Goal: Information Seeking & Learning: Learn about a topic

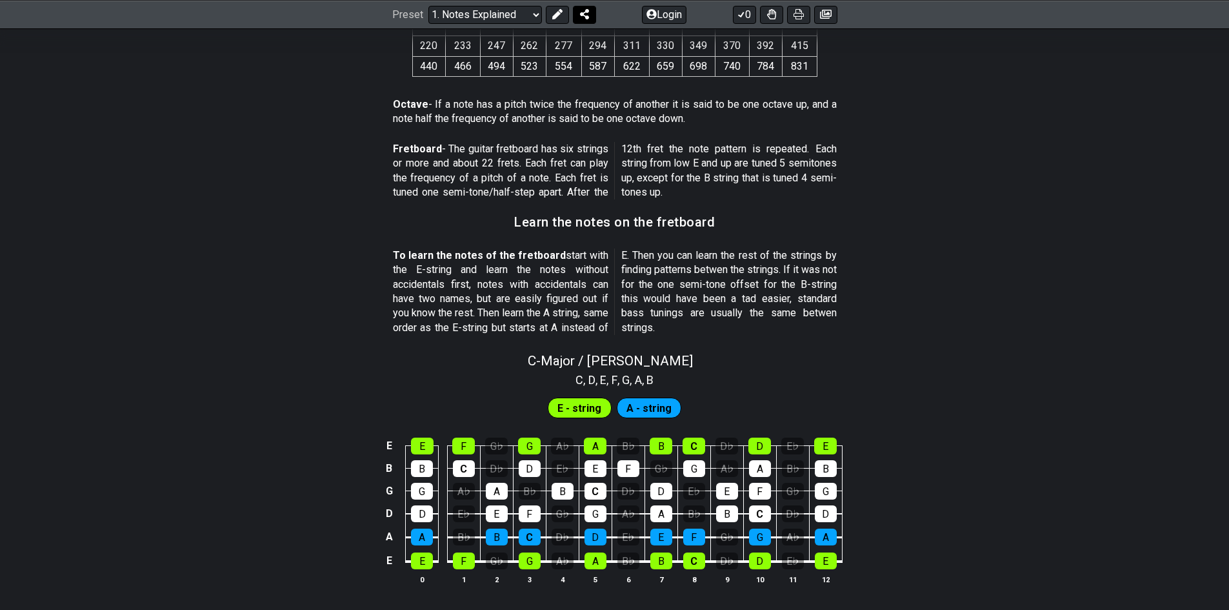
scroll to position [868, 0]
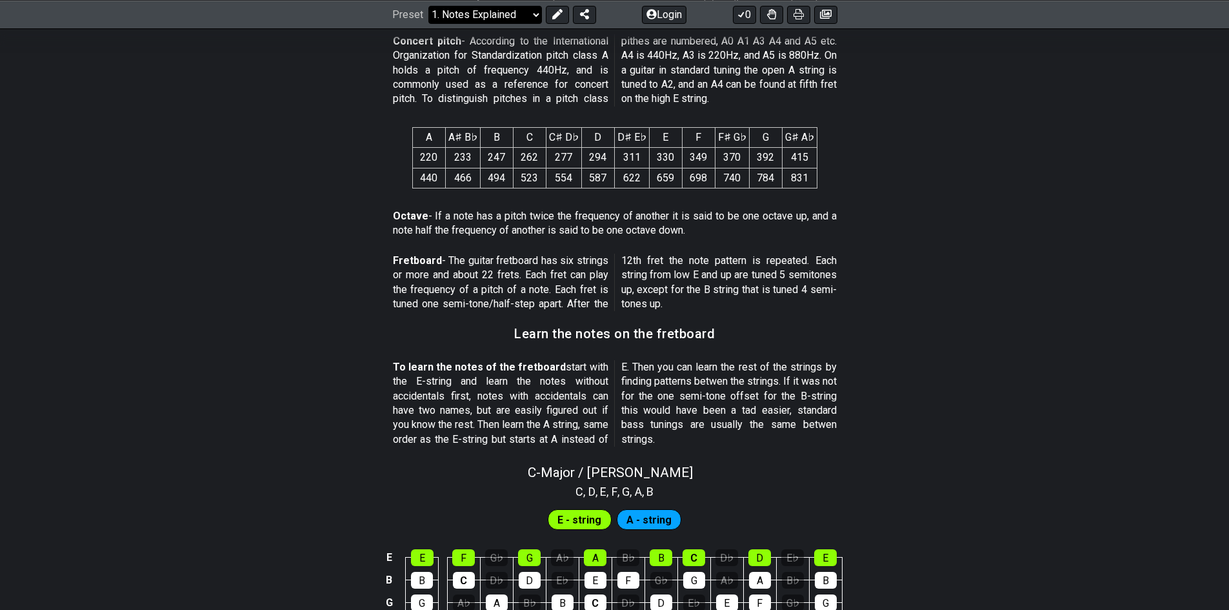
click at [532, 15] on select "Welcome to #fretflip! Initial Preset Custom Preset Minor Pentatonic Major Penta…" at bounding box center [485, 14] width 114 height 18
click at [428, 5] on select "Welcome to #fretflip! Initial Preset Custom Preset Minor Pentatonic Major Penta…" at bounding box center [485, 14] width 114 height 18
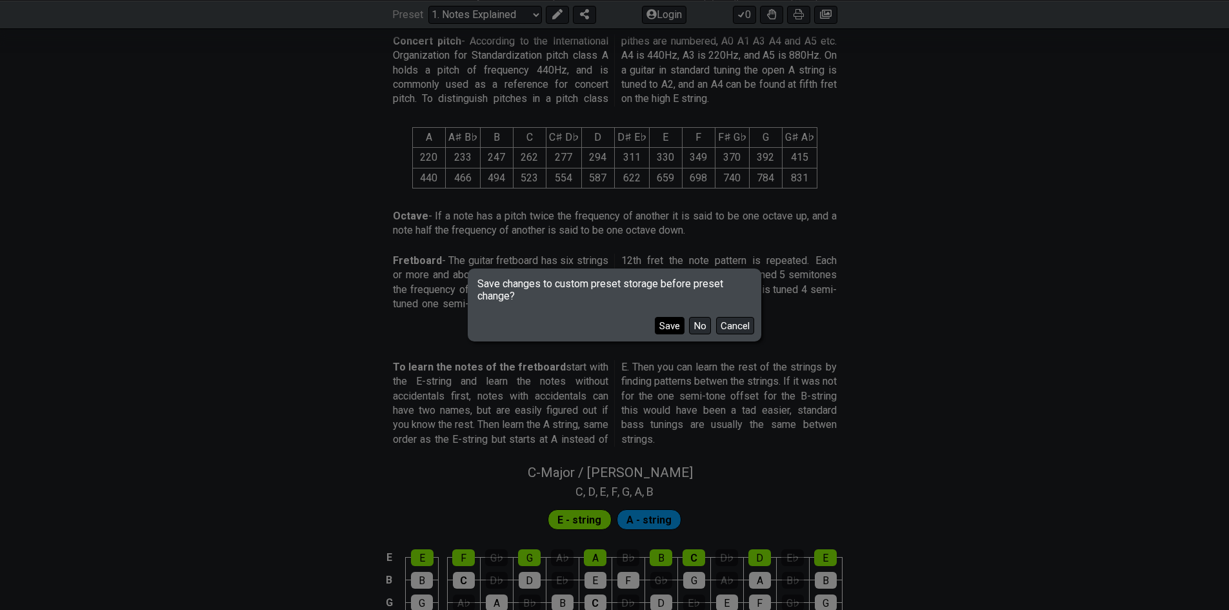
click at [665, 328] on button "Save" at bounding box center [670, 325] width 30 height 17
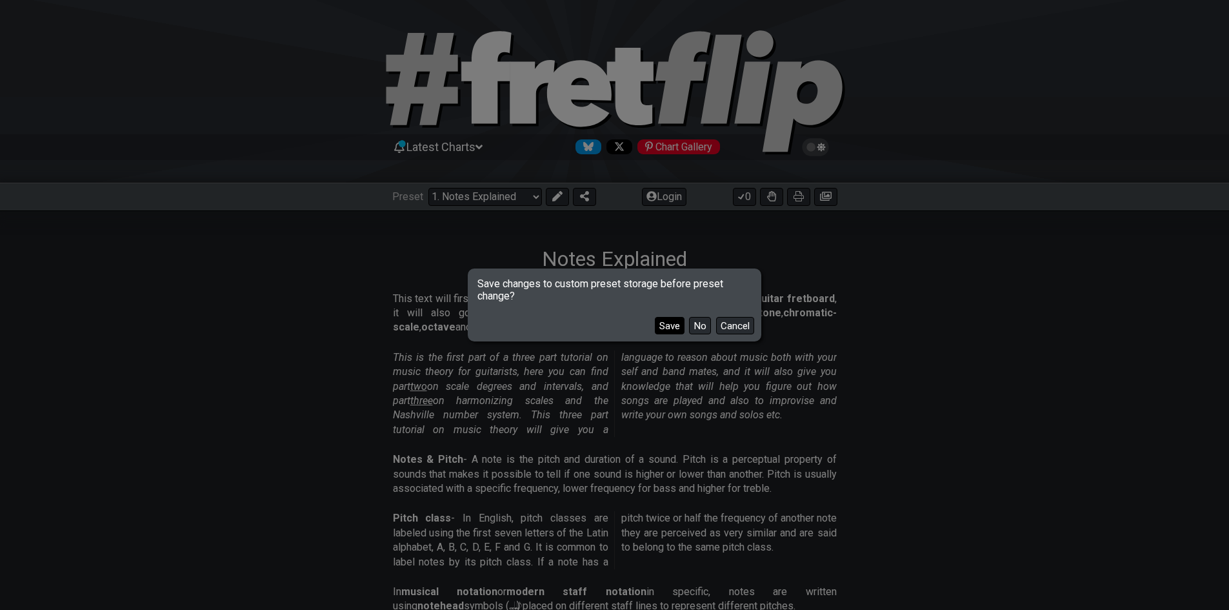
select select "/welcome"
select select "C"
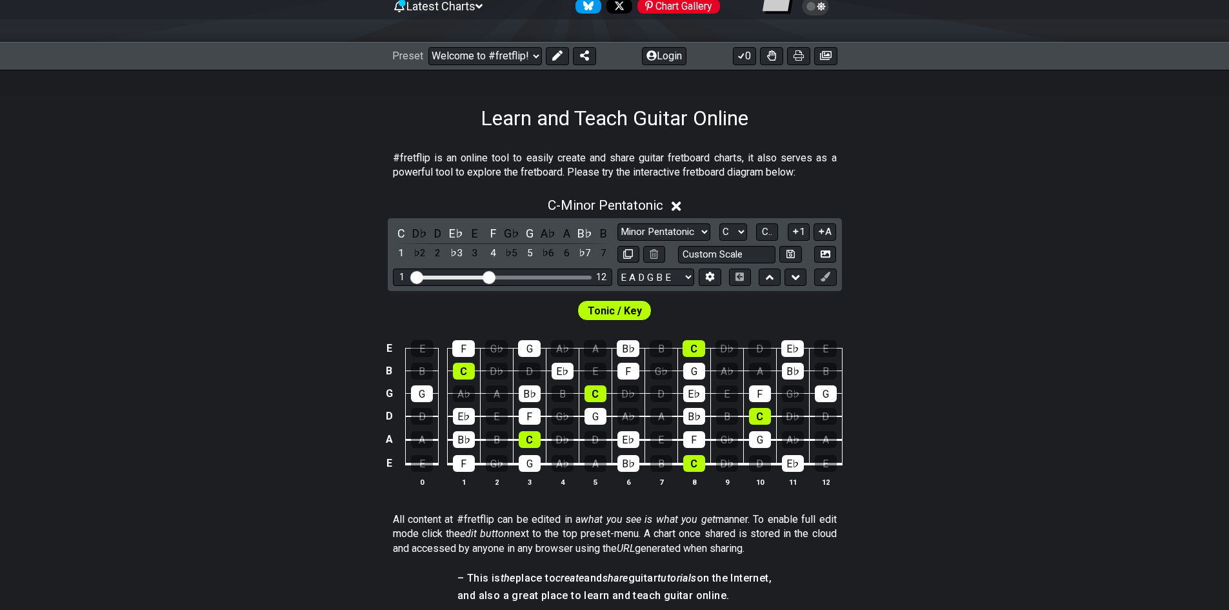
scroll to position [129, 0]
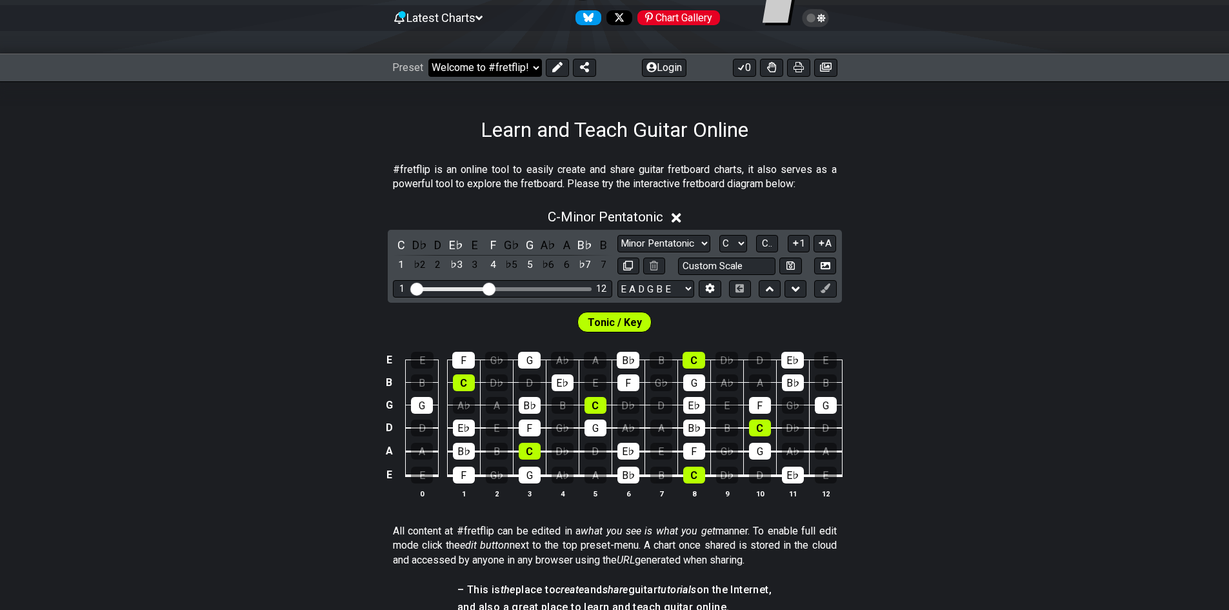
click at [519, 73] on select "Welcome to #fretflip! Initial Preset Notes Explained Minor Pentatonic Major Pen…" at bounding box center [485, 68] width 114 height 18
click at [428, 59] on select "Welcome to #fretflip! Initial Preset Notes Explained Minor Pentatonic Major Pen…" at bounding box center [485, 68] width 114 height 18
click at [535, 66] on select "Welcome to #fretflip! Initial Preset Notes Explained Minor Pentatonic Major Pen…" at bounding box center [485, 68] width 114 height 18
click at [428, 59] on select "Welcome to #fretflip! Initial Preset Notes Explained Minor Pentatonic Major Pen…" at bounding box center [485, 68] width 114 height 18
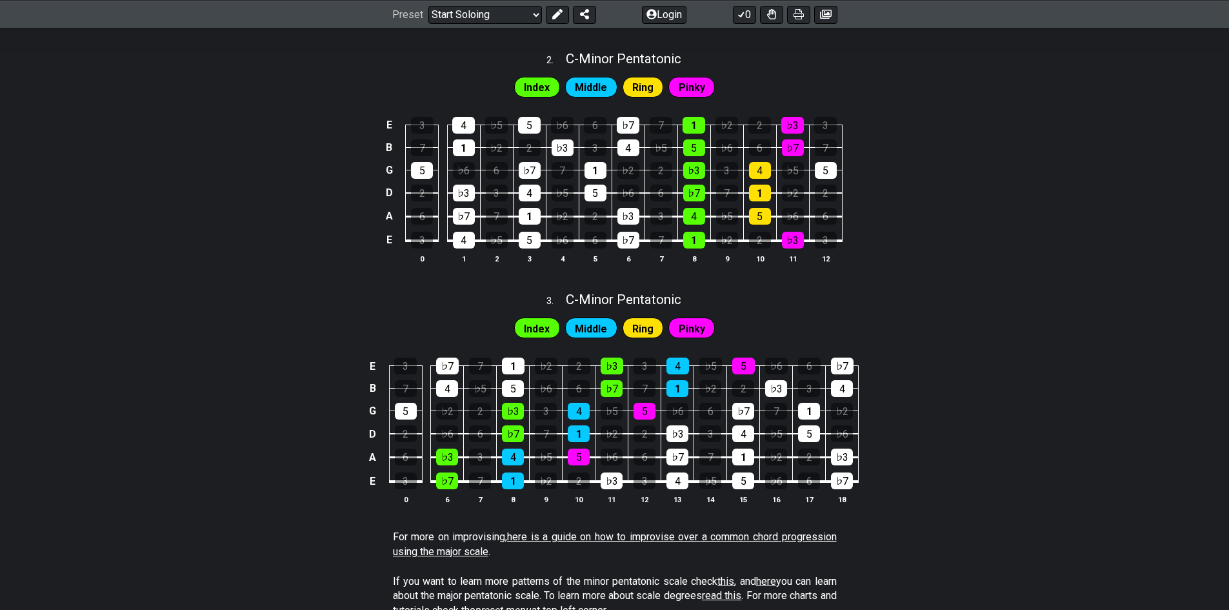
scroll to position [439, 0]
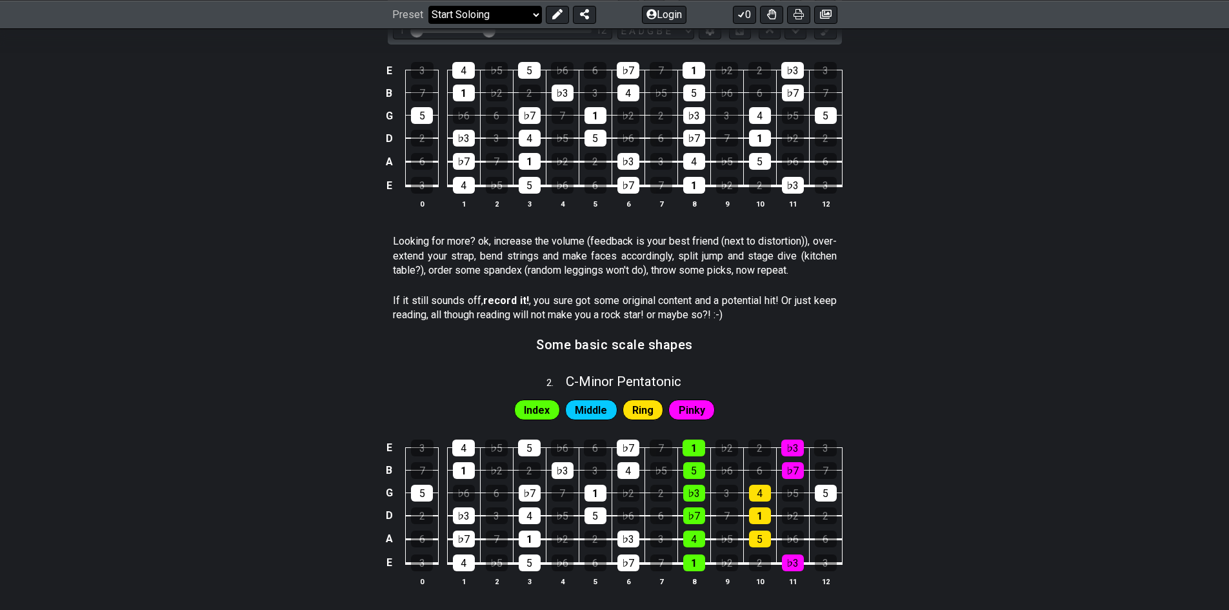
click at [511, 20] on select "Welcome to #fretflip! Initial Preset Notes Explained Minor Pentatonic Major Pen…" at bounding box center [485, 14] width 114 height 18
click at [428, 23] on select "Welcome to #fretflip! Initial Preset Notes Explained Minor Pentatonic Major Pen…" at bounding box center [485, 14] width 114 height 18
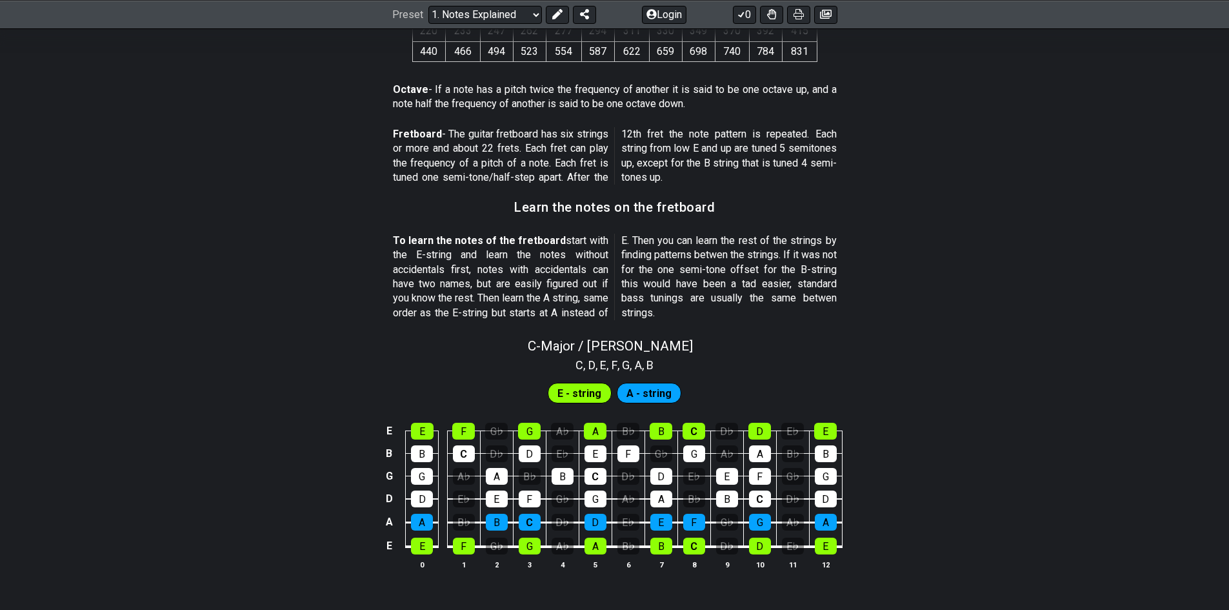
scroll to position [993, 0]
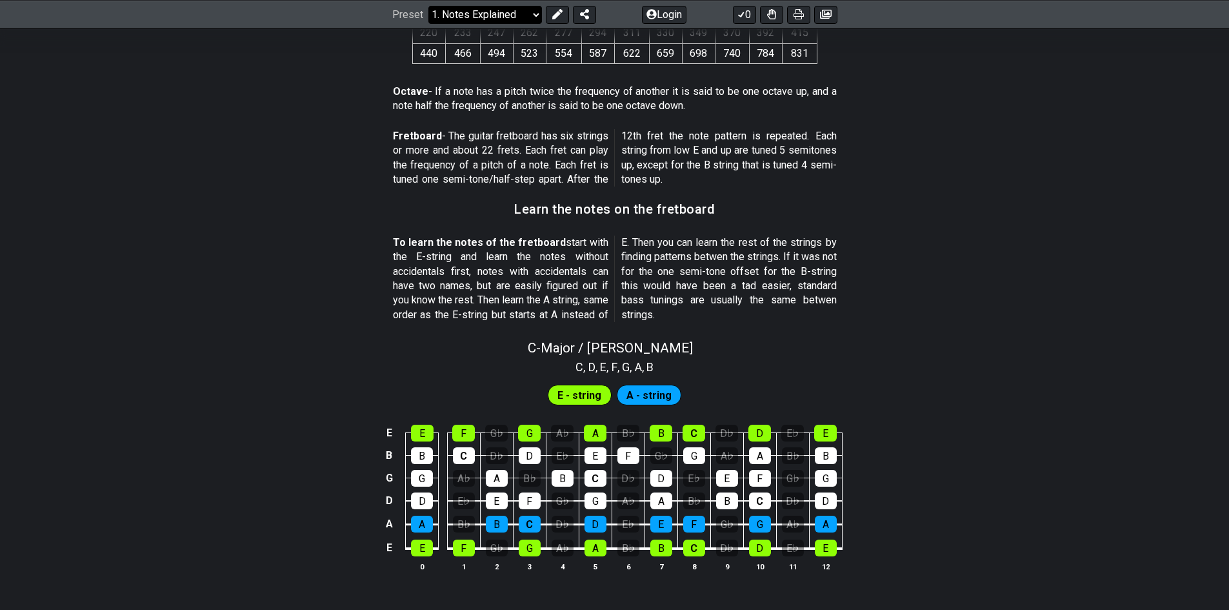
click at [506, 22] on select "Welcome to #fretflip! Initial Preset Notes Explained Minor Pentatonic Major Pen…" at bounding box center [485, 14] width 114 height 18
click at [428, 23] on select "Welcome to #fretflip! Initial Preset Notes Explained Minor Pentatonic Major Pen…" at bounding box center [485, 14] width 114 height 18
select select "/scale-degrees-and-intervals"
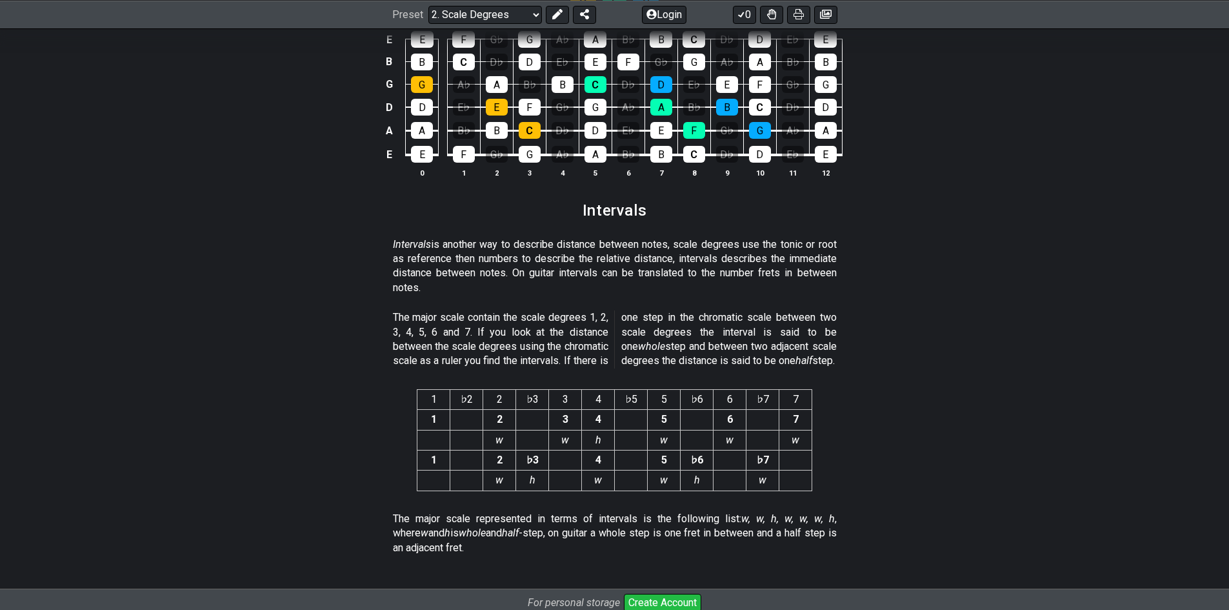
scroll to position [3341, 0]
